Goal: Task Accomplishment & Management: Use online tool/utility

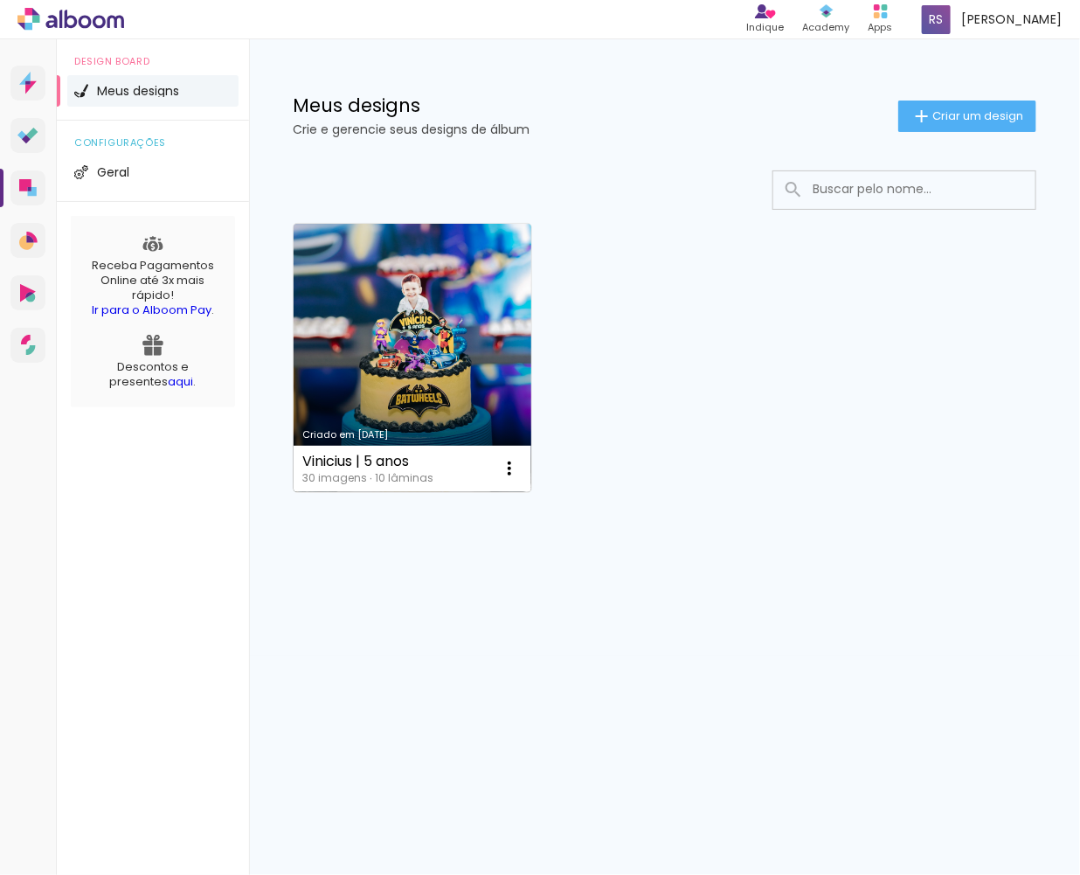
click at [417, 338] on link "Criado em [DATE]" at bounding box center [413, 358] width 238 height 268
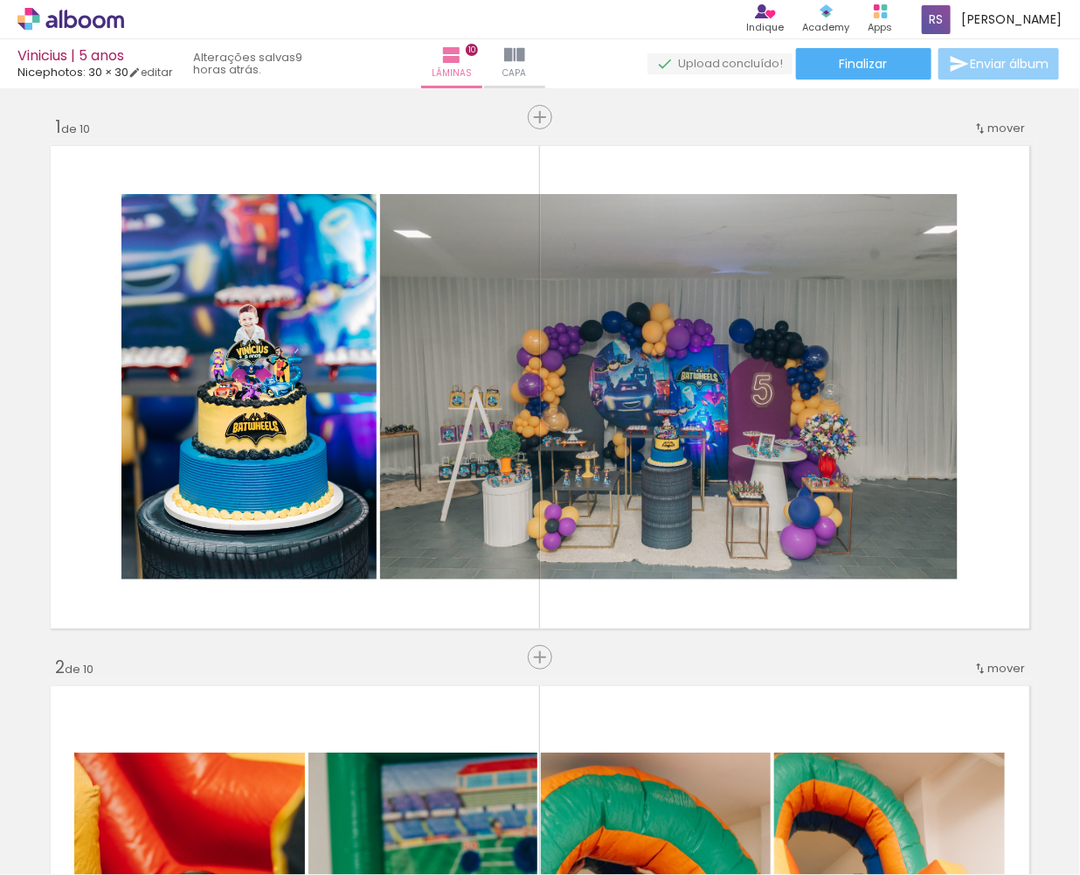
click at [985, 73] on paper-button "Enviar álbum" at bounding box center [998, 63] width 121 height 31
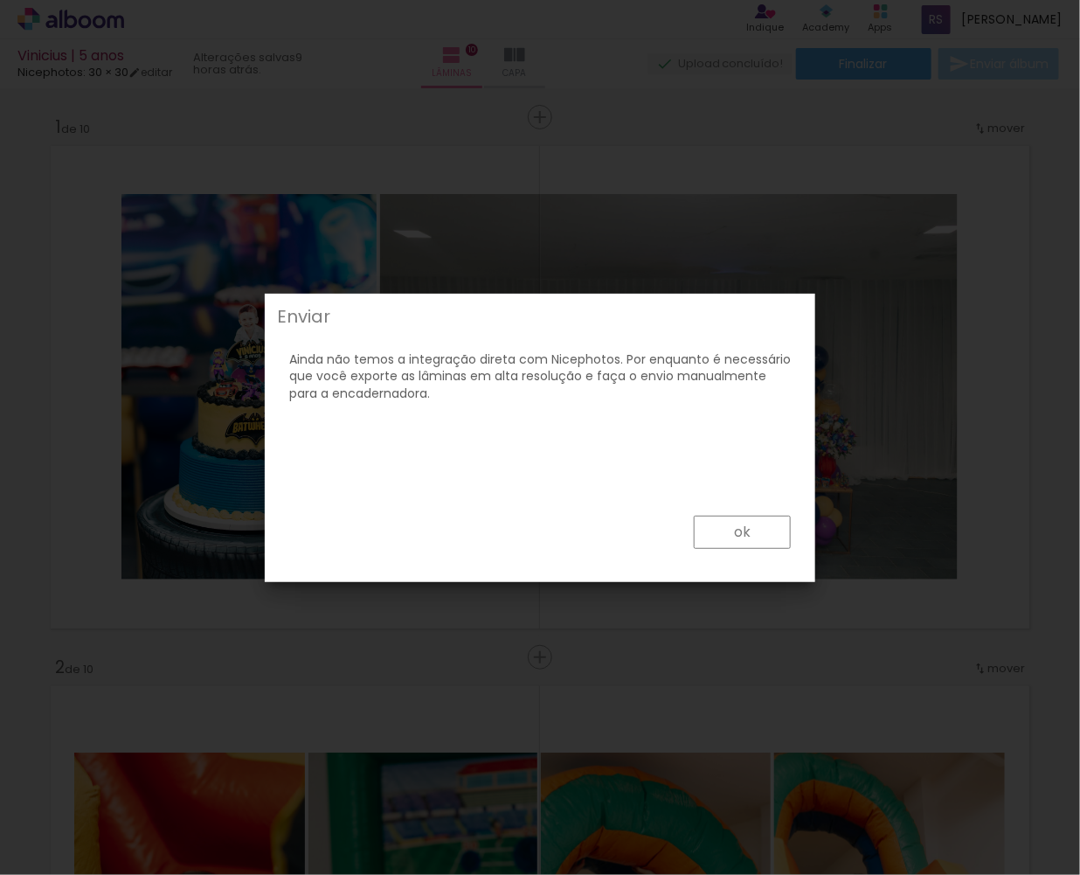
click at [762, 543] on paper-button "ok" at bounding box center [742, 531] width 97 height 33
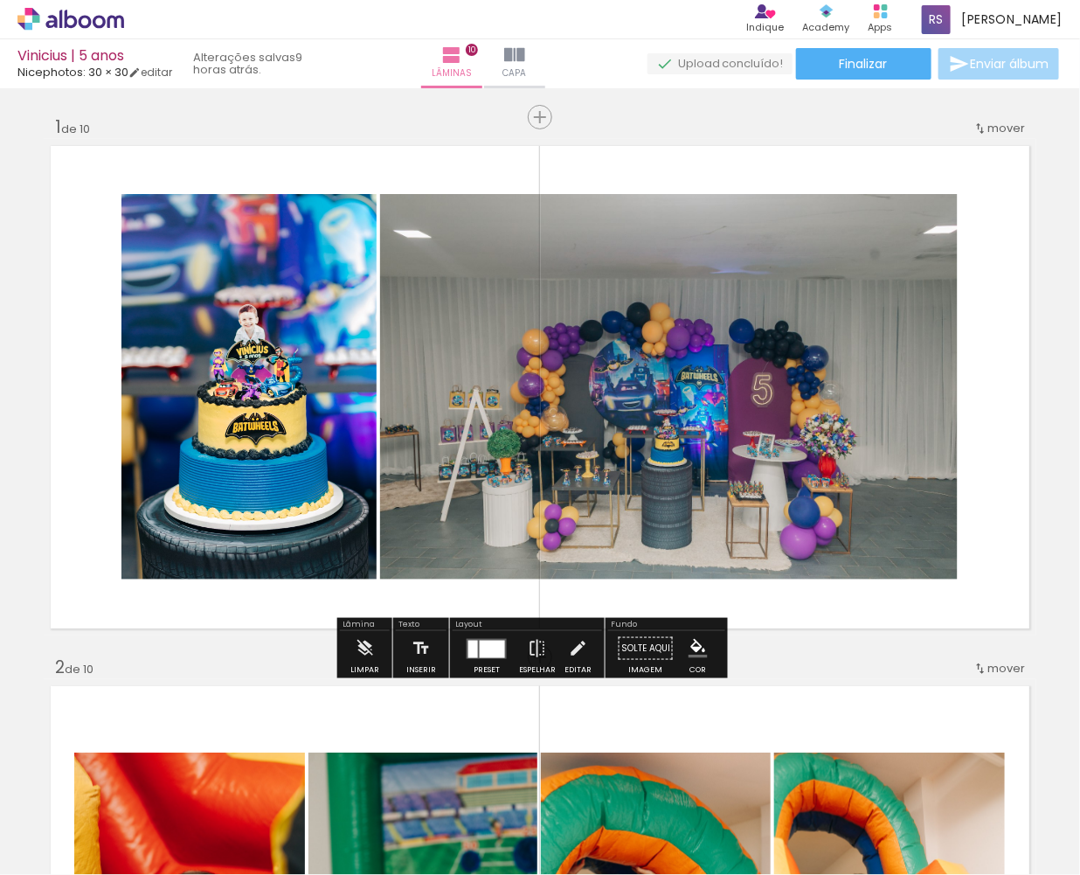
click at [994, 59] on span "Enviar álbum" at bounding box center [1009, 64] width 79 height 12
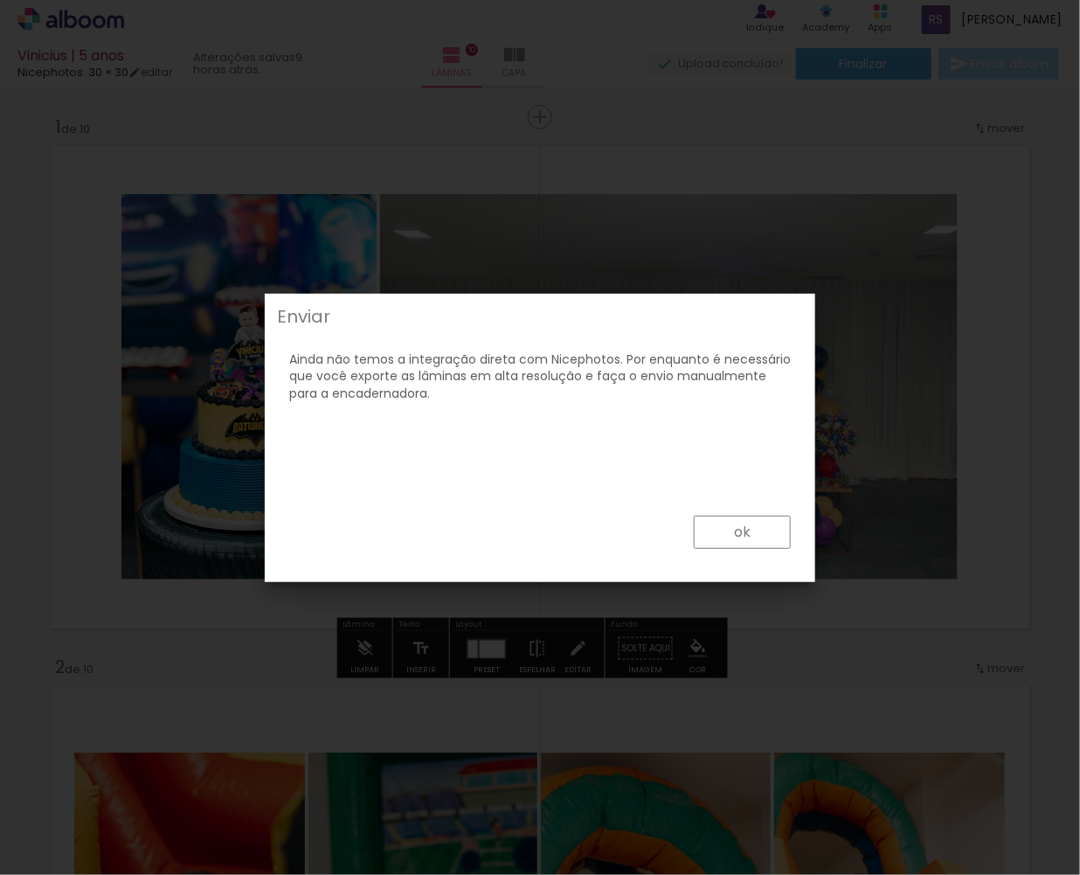
click at [765, 516] on paper-button "ok" at bounding box center [742, 531] width 97 height 33
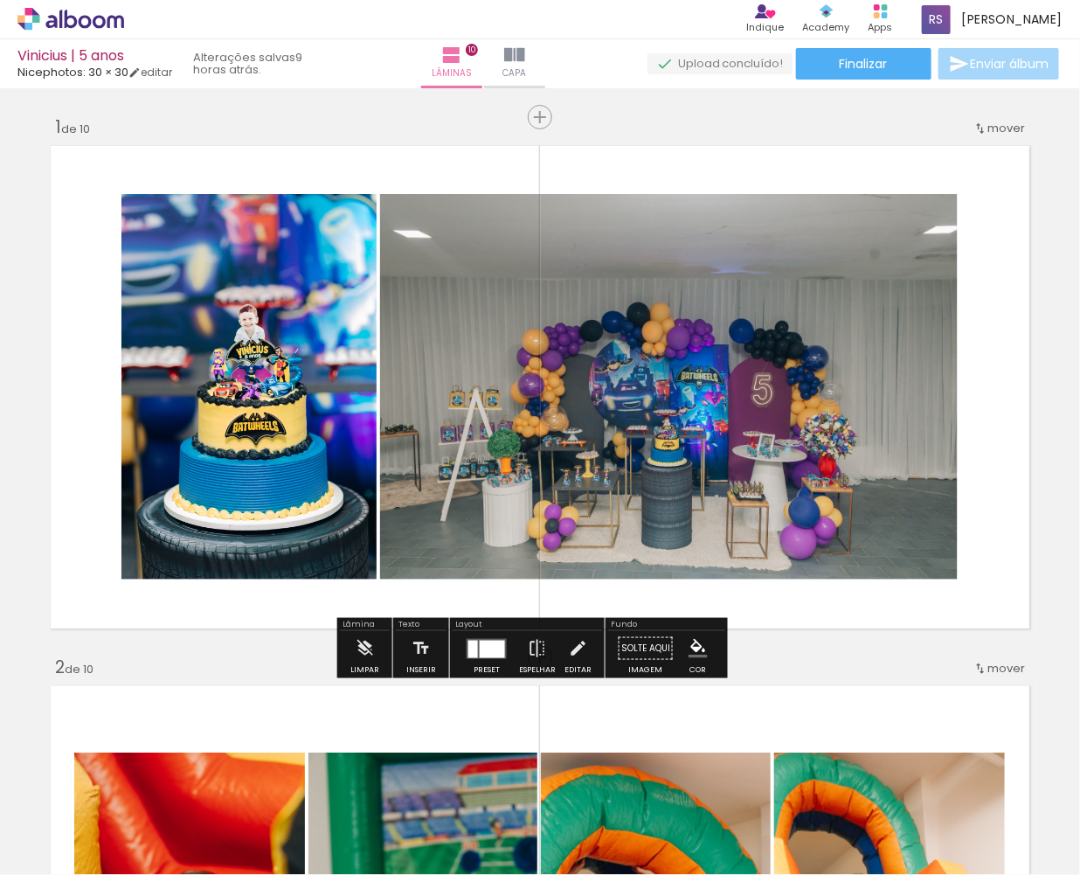
click at [829, 69] on paper-button "Finalizar" at bounding box center [863, 63] width 135 height 31
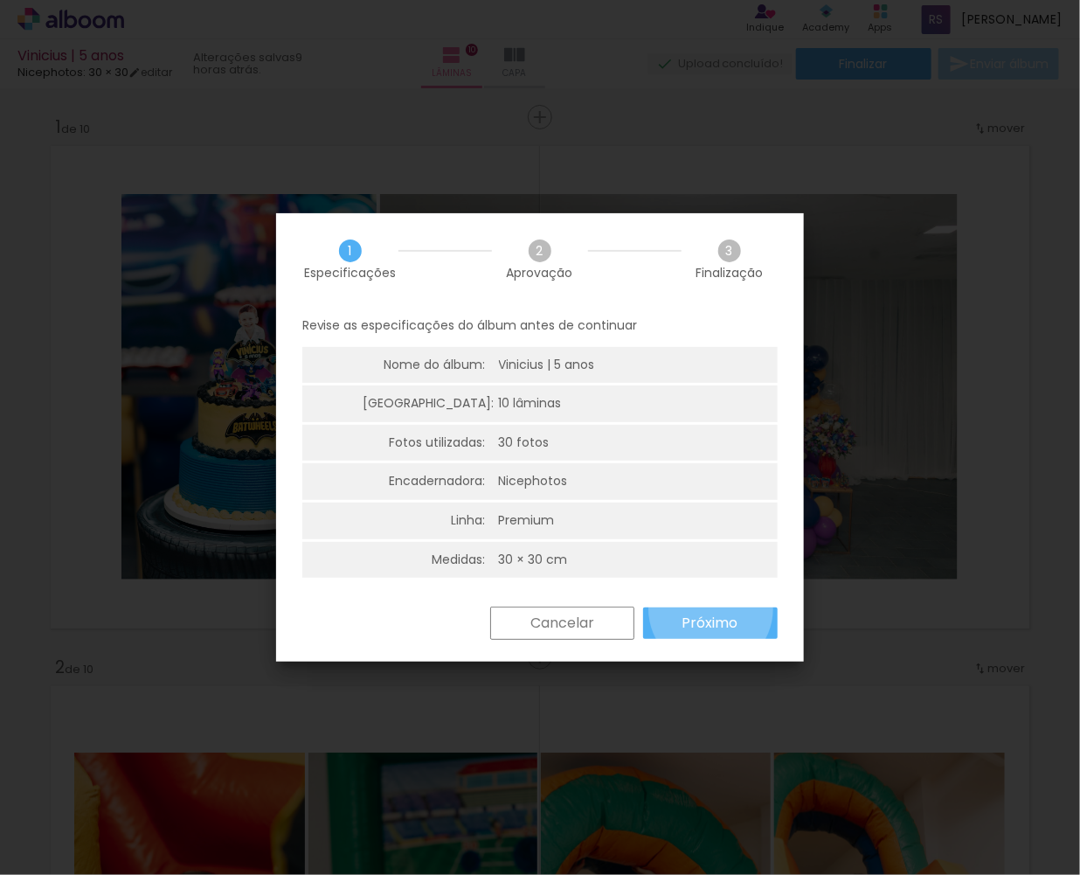
click at [711, 607] on paper-button "Próximo" at bounding box center [710, 622] width 135 height 31
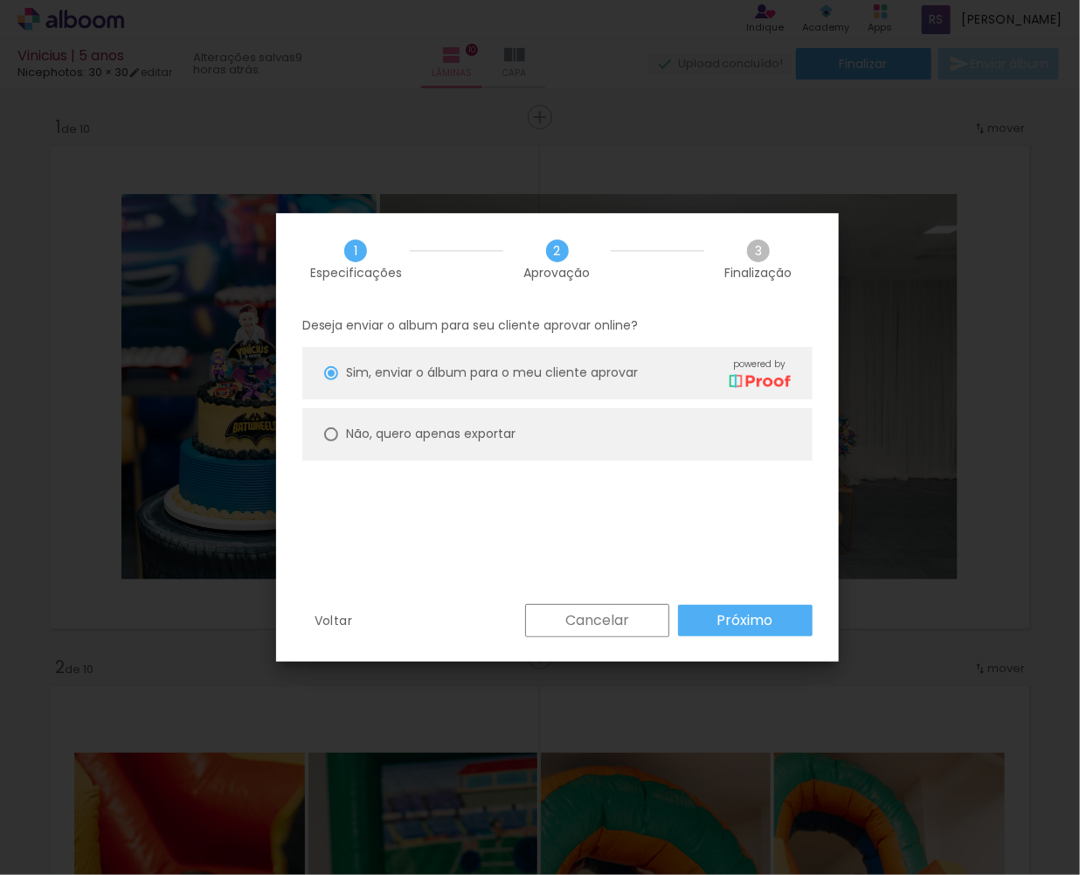
click at [0, 0] on slot "Próximo" at bounding box center [0, 0] width 0 height 0
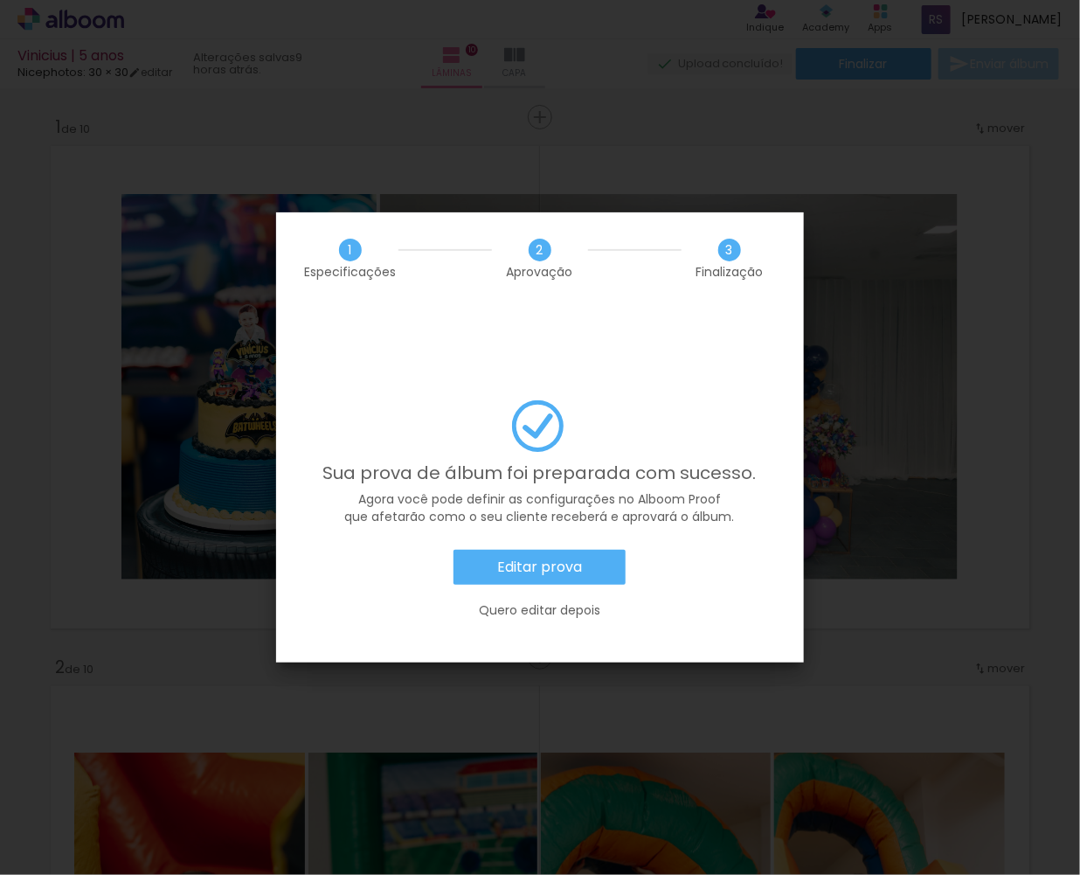
click at [0, 0] on slot "Editar prova" at bounding box center [0, 0] width 0 height 0
